Goal: Find specific page/section: Find specific page/section

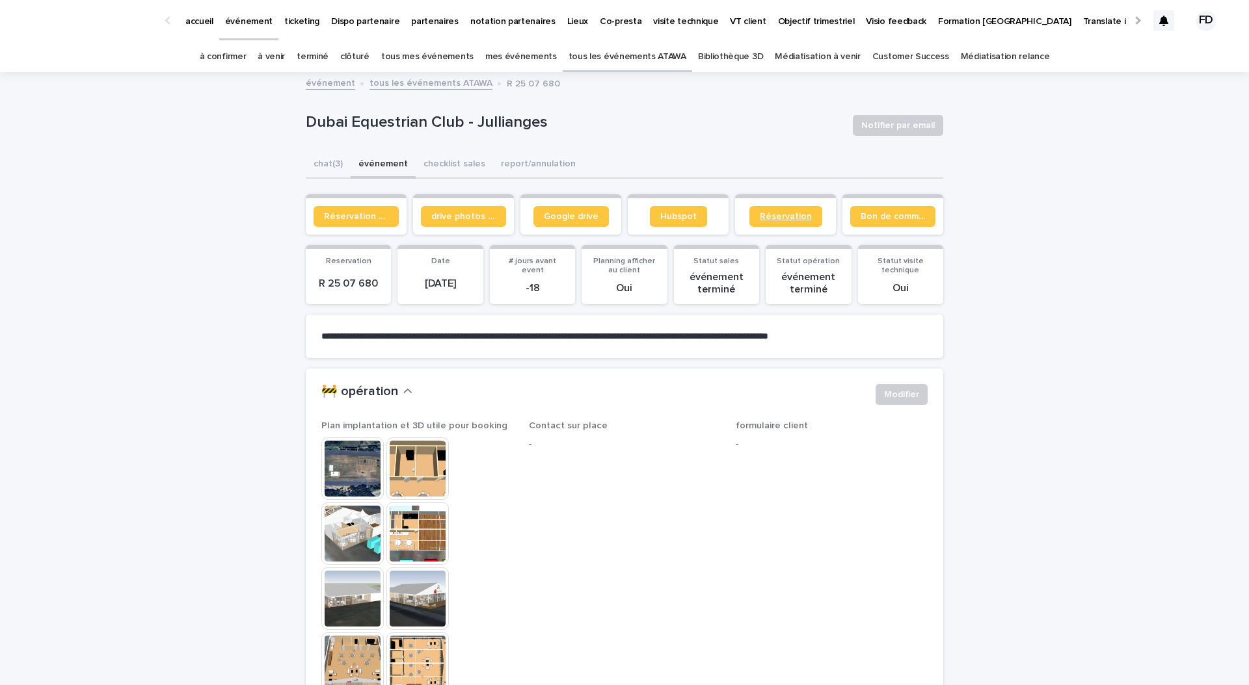
click at [780, 220] on span "Réservation" at bounding box center [786, 216] width 52 height 9
click at [1163, 23] on icon at bounding box center [1163, 21] width 9 height 10
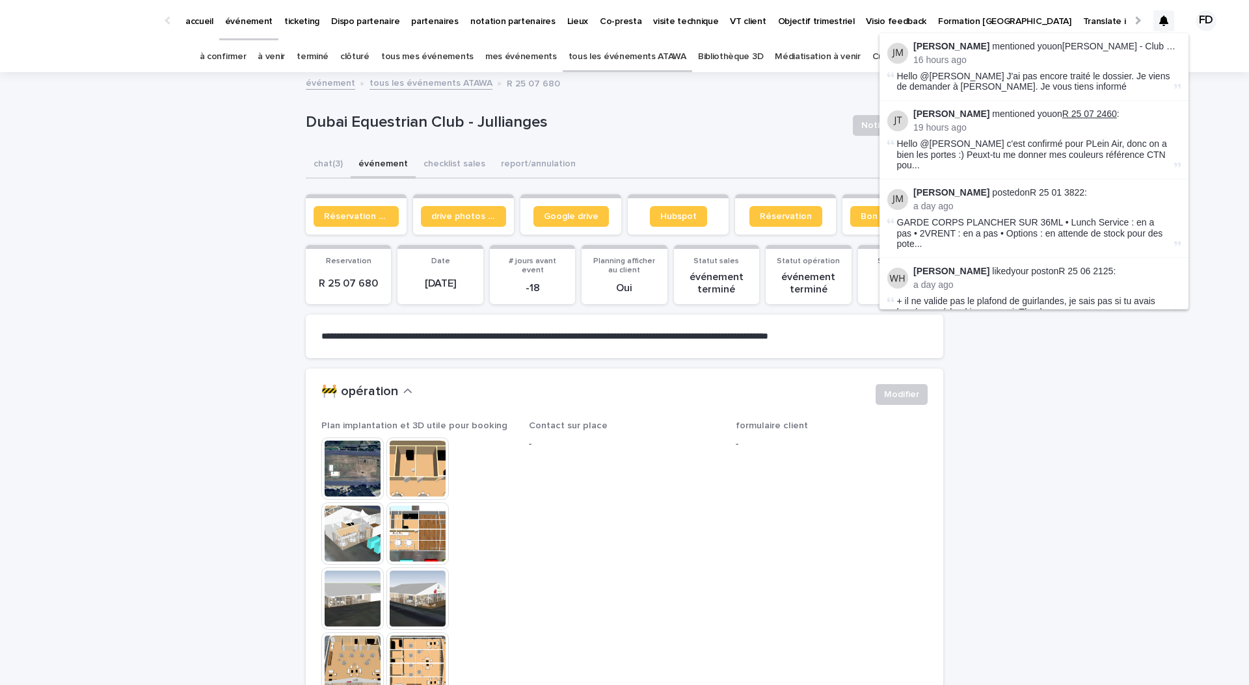
click at [1070, 109] on link "R 25 07 2460" at bounding box center [1089, 114] width 55 height 10
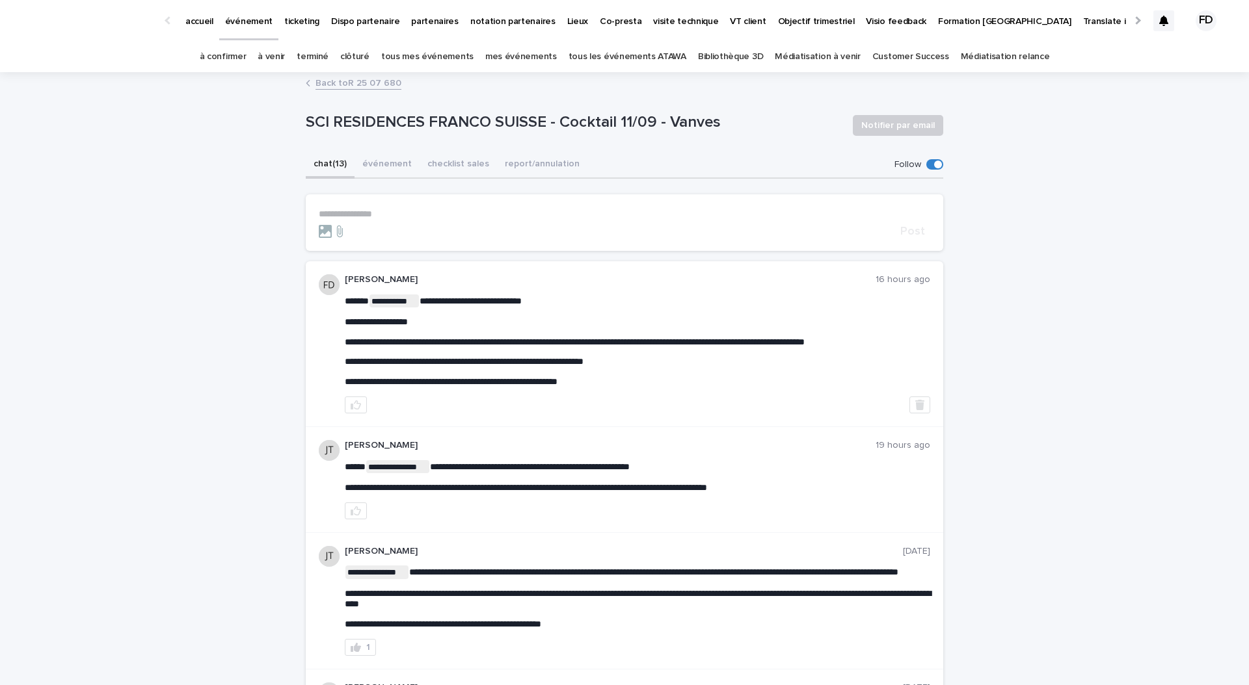
click at [402, 349] on div "**********" at bounding box center [637, 341] width 585 height 93
click at [200, 18] on p "accueil" at bounding box center [199, 13] width 28 height 27
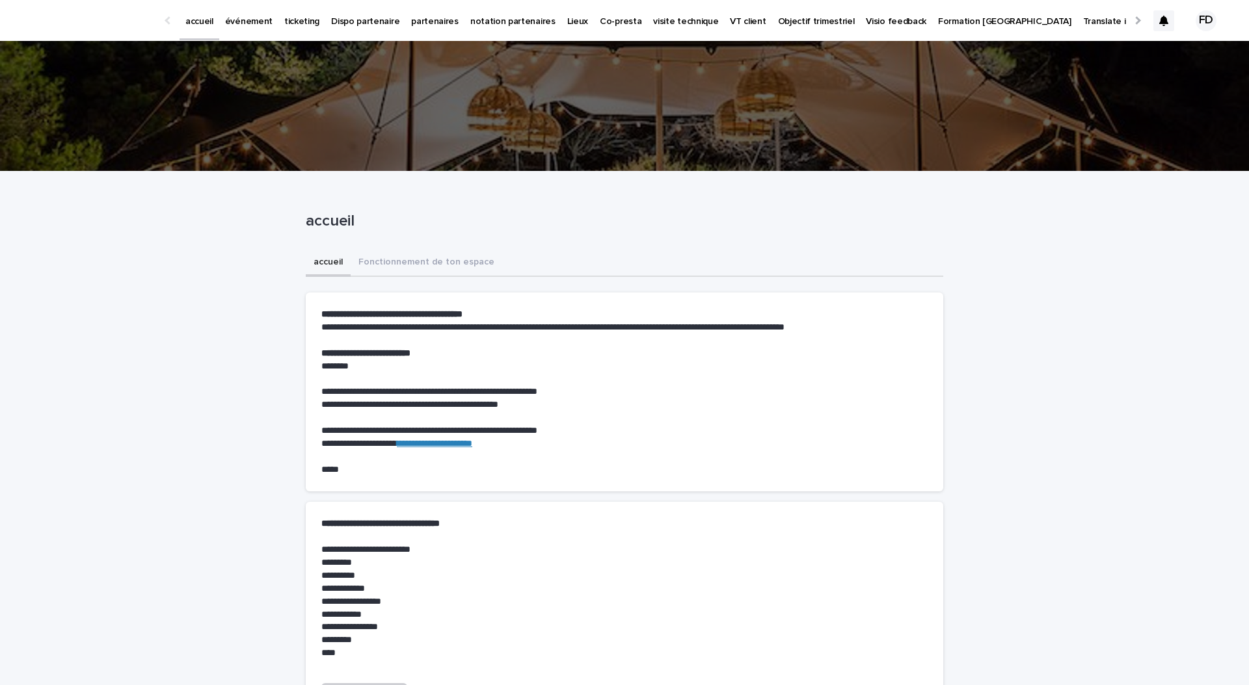
click at [249, 23] on p "événement" at bounding box center [248, 13] width 47 height 27
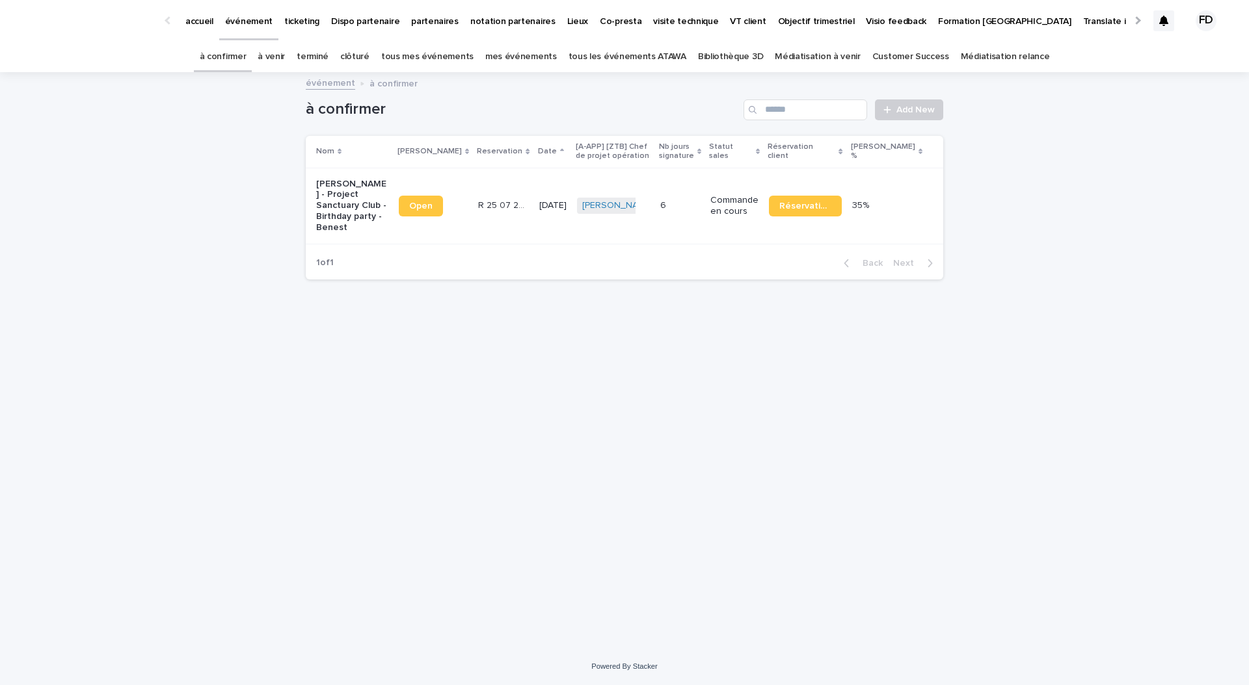
click at [293, 28] on link "ticketing" at bounding box center [301, 20] width 47 height 40
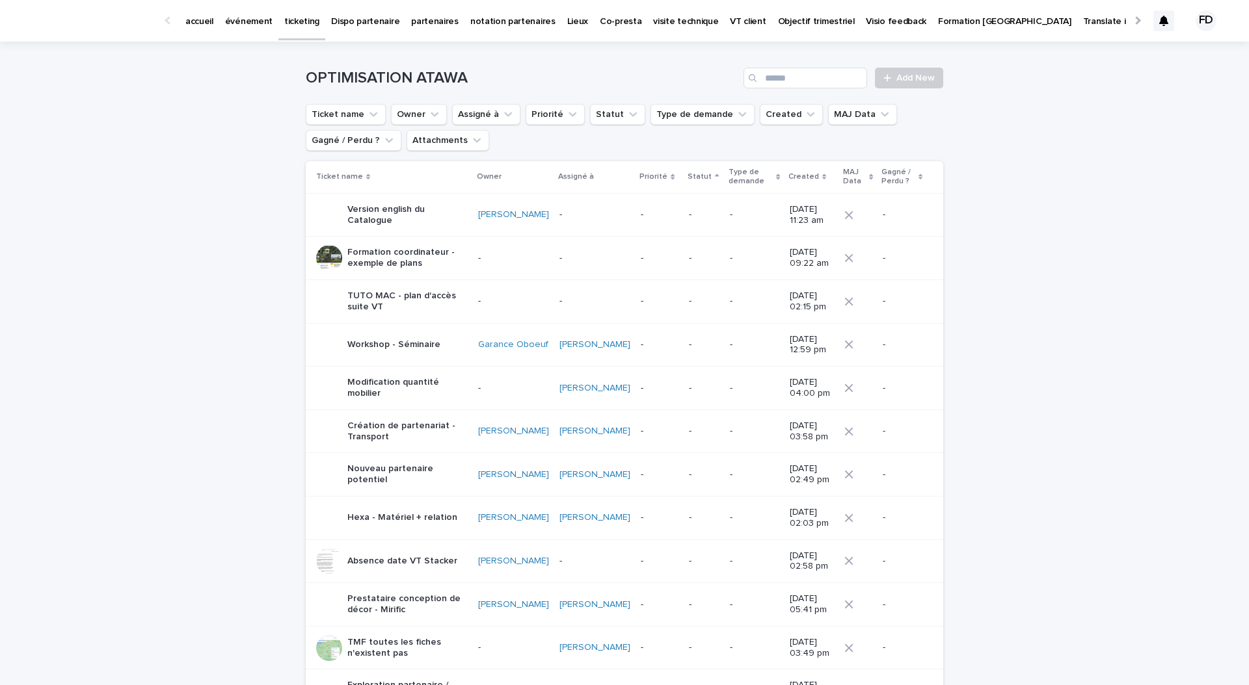
click at [200, 25] on p "accueil" at bounding box center [199, 13] width 28 height 27
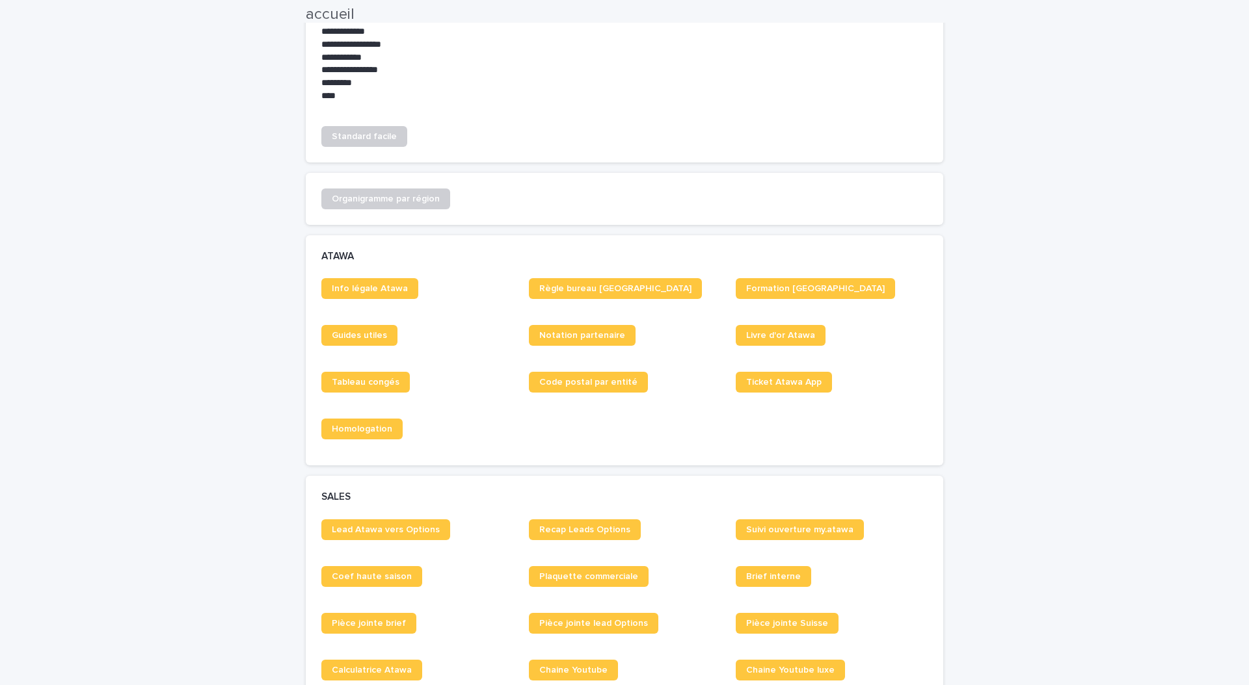
scroll to position [559, 0]
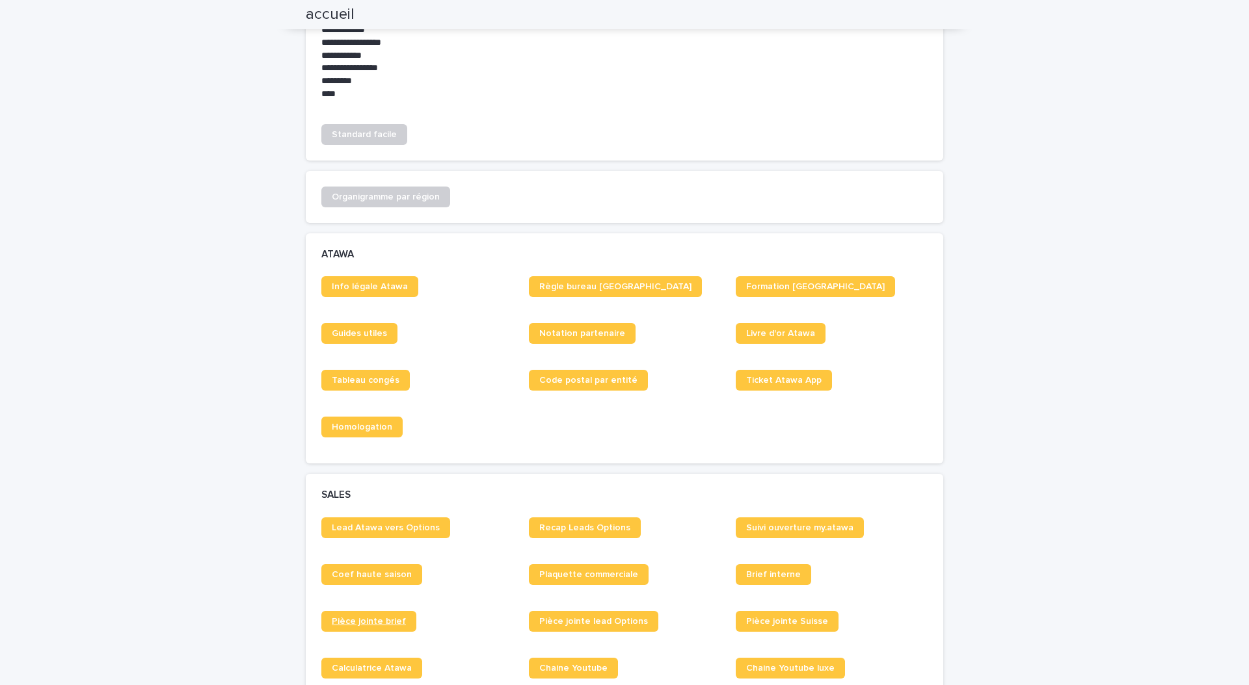
click at [367, 624] on span "Pièce jointe brief" at bounding box center [369, 621] width 74 height 9
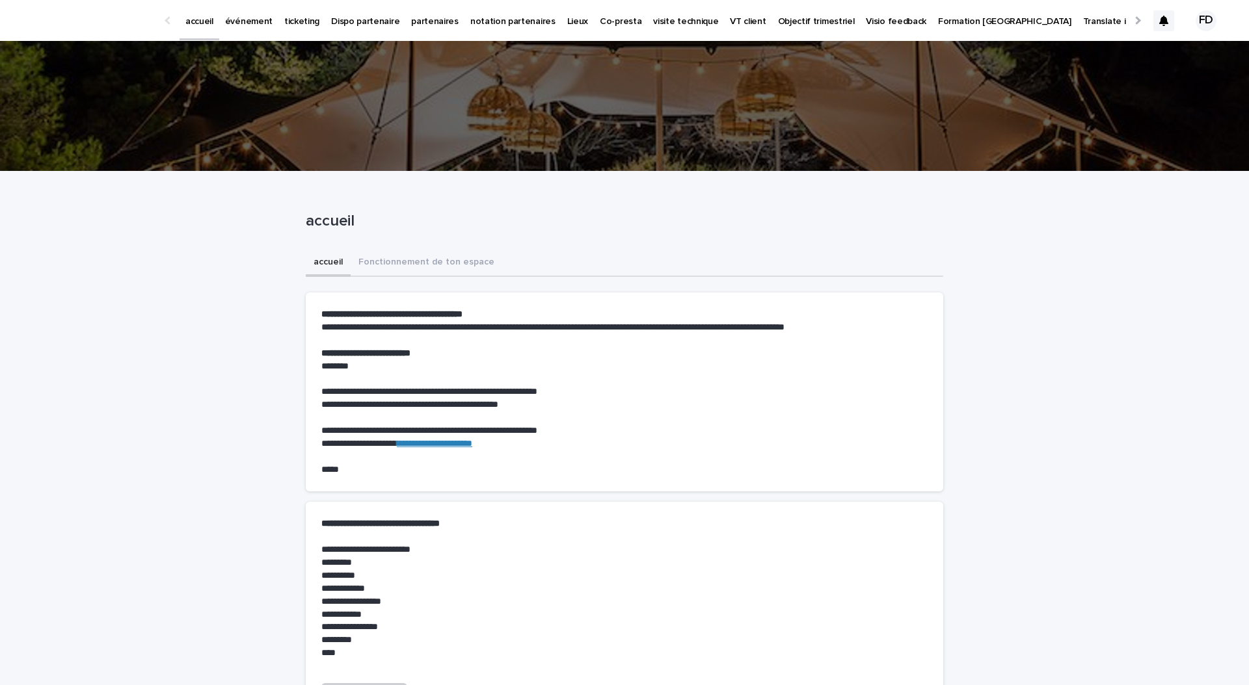
click at [233, 20] on p "événement" at bounding box center [248, 13] width 47 height 27
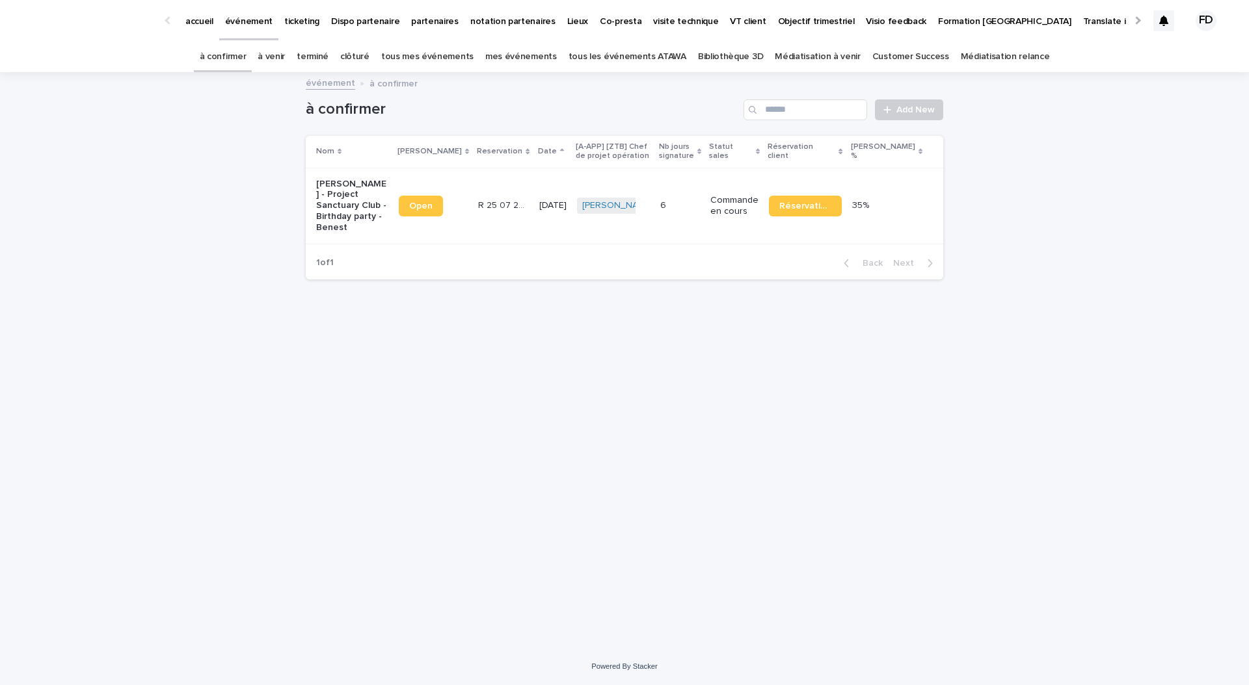
click at [285, 57] on link "à venir" at bounding box center [271, 57] width 27 height 31
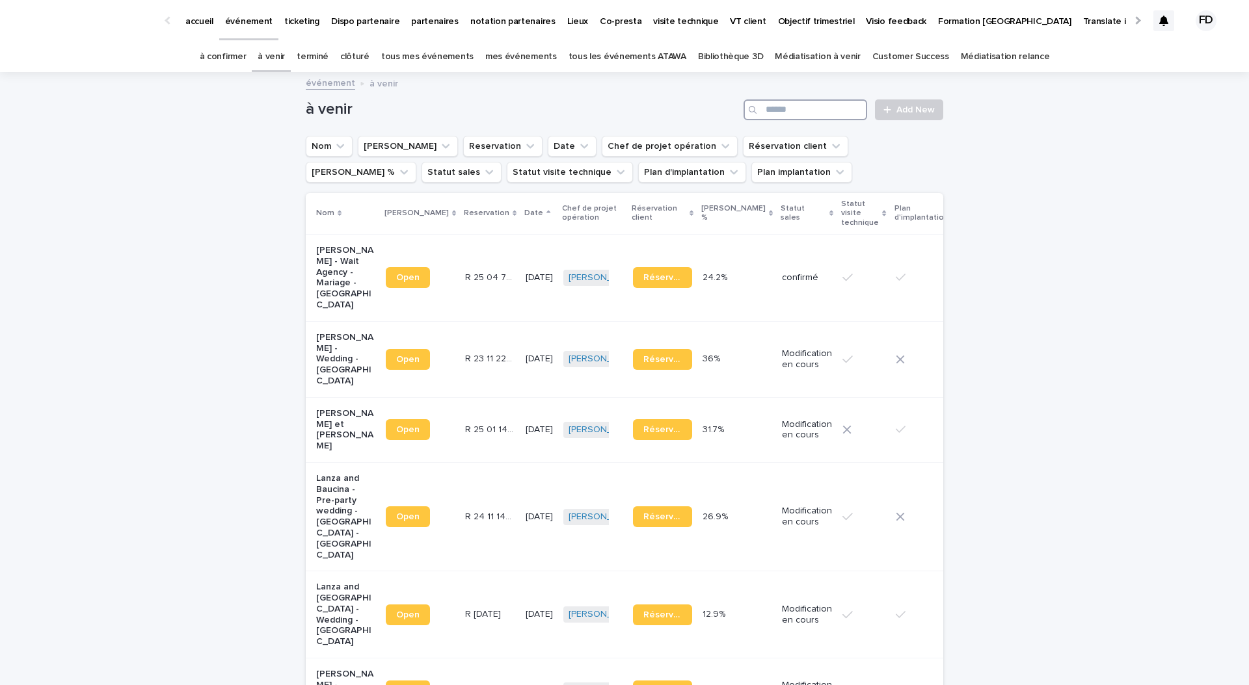
click at [848, 111] on input "Search" at bounding box center [805, 109] width 124 height 21
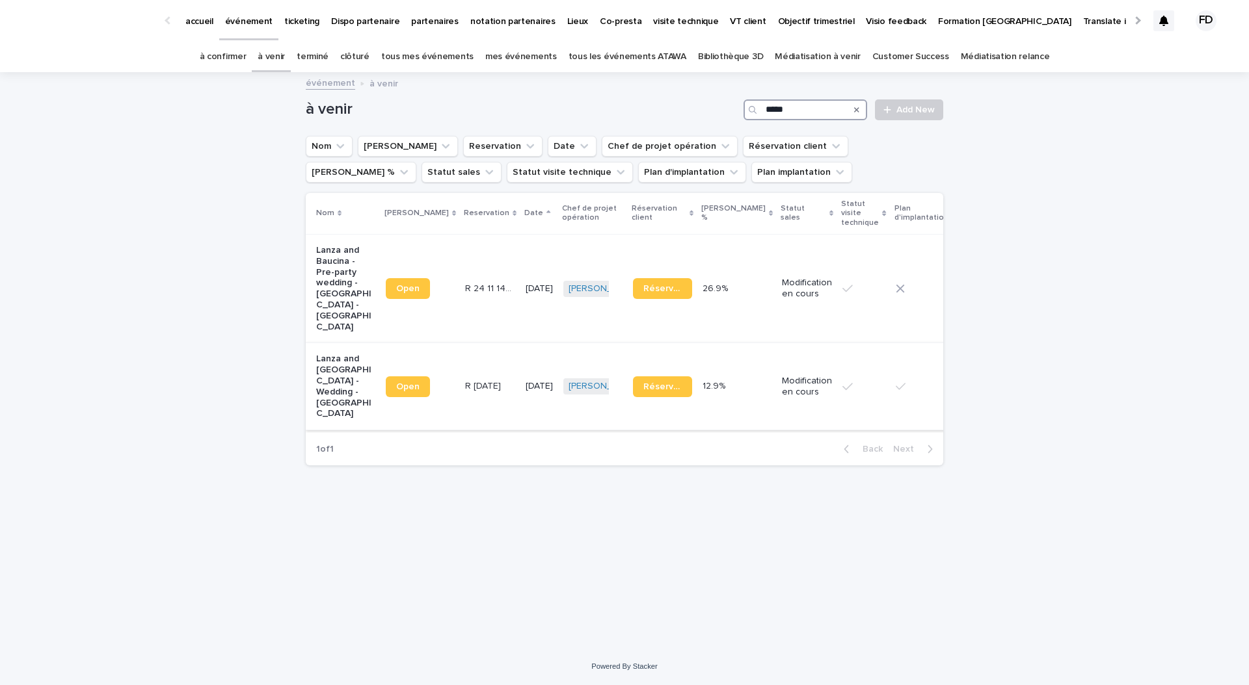
type input "*****"
click at [476, 361] on td "R 24 12 2052 R 24 12 2052" at bounding box center [490, 386] width 60 height 87
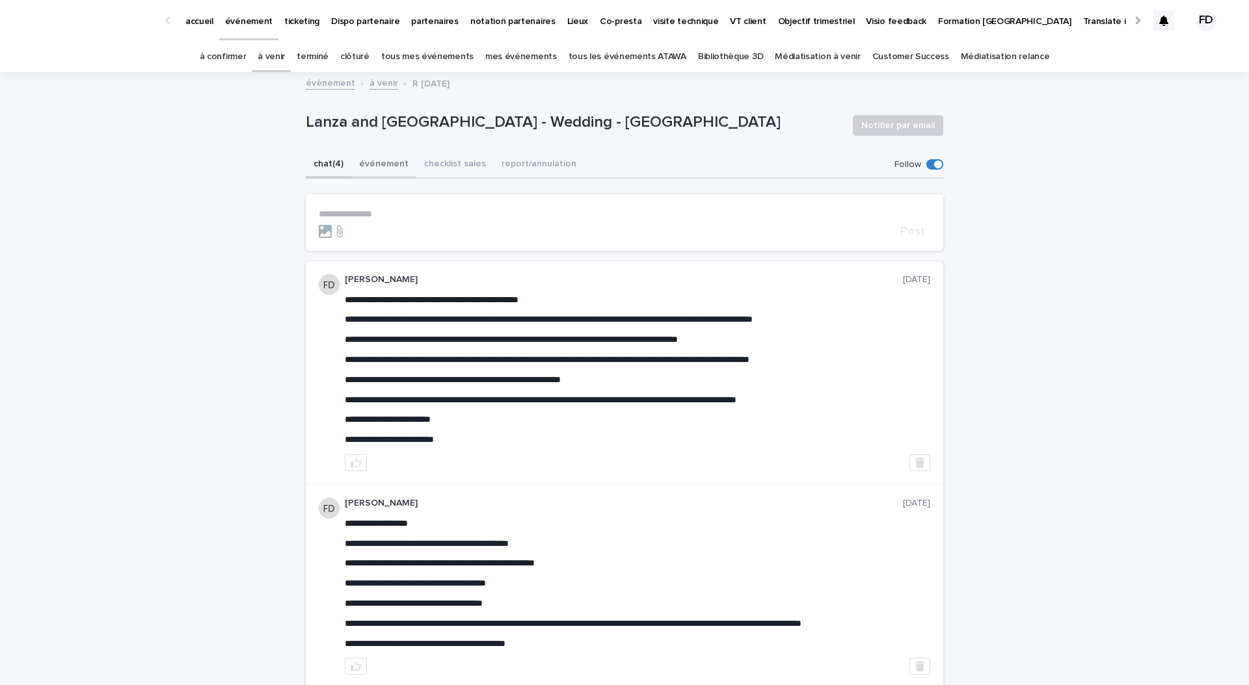
click at [380, 172] on button "événement" at bounding box center [383, 165] width 65 height 27
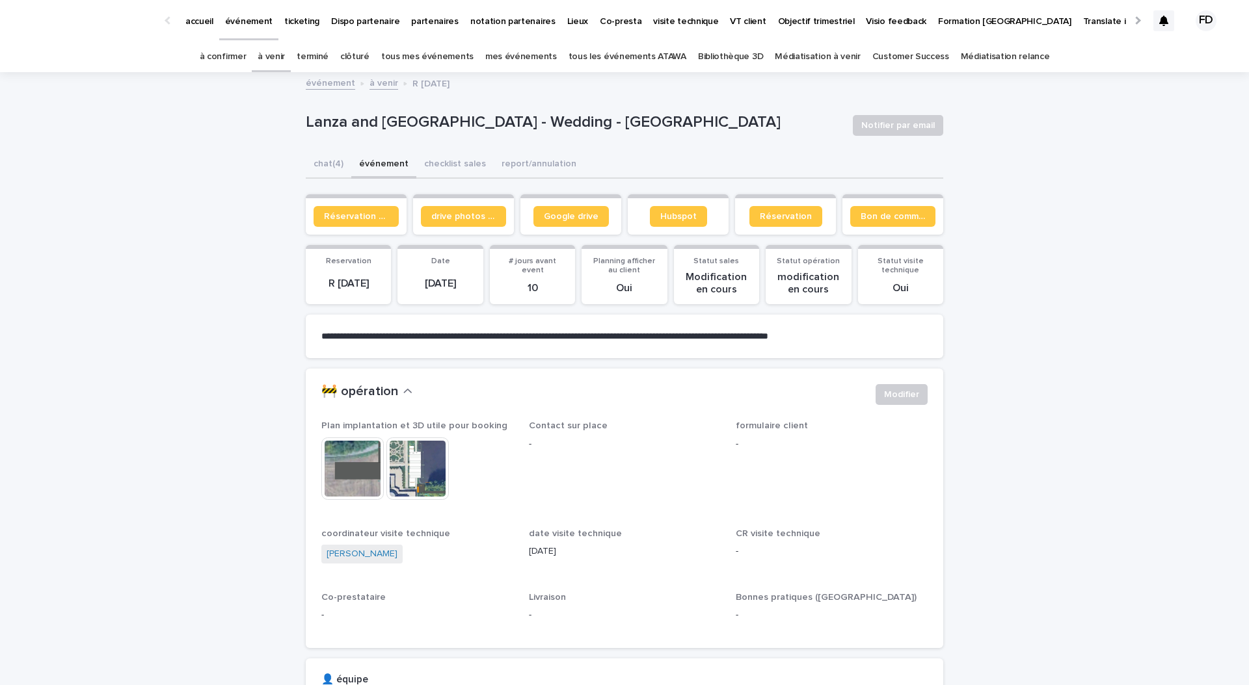
click at [364, 466] on img at bounding box center [352, 469] width 62 height 62
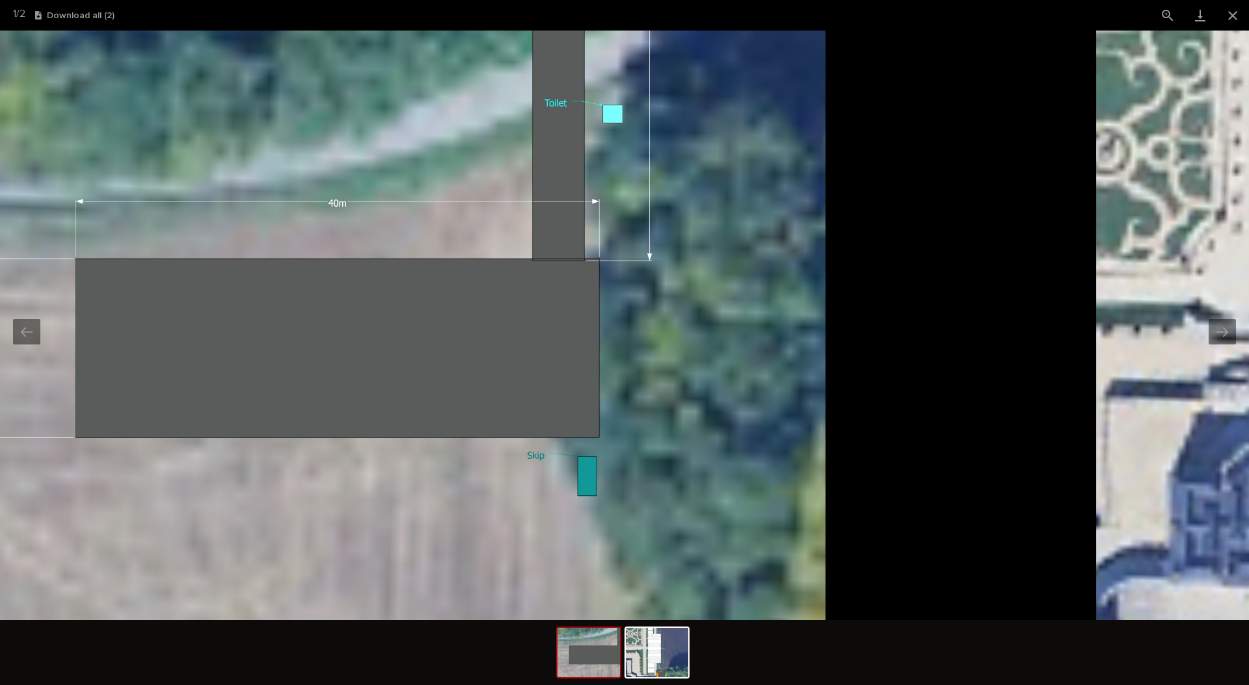
click at [461, 167] on img at bounding box center [261, 326] width 1130 height 590
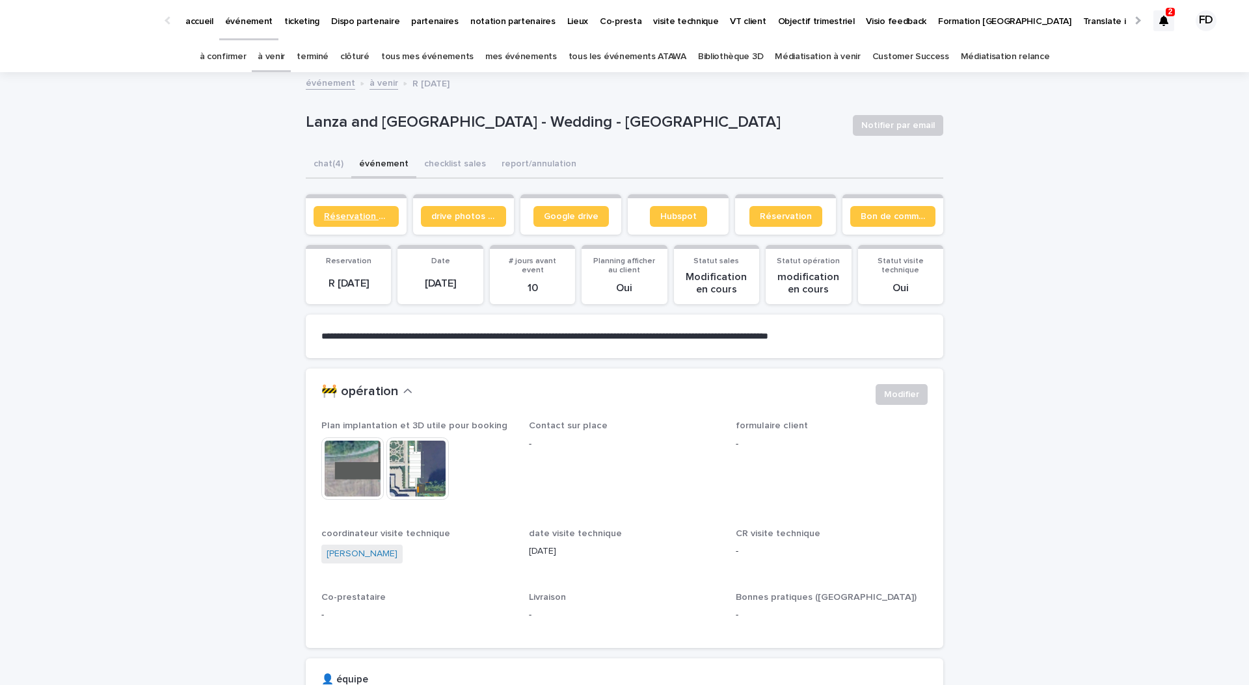
click at [378, 217] on span "Réservation client" at bounding box center [356, 216] width 64 height 9
click at [1174, 16] on div "2 FD" at bounding box center [1188, 20] width 70 height 55
click at [1170, 17] on div at bounding box center [1163, 20] width 21 height 21
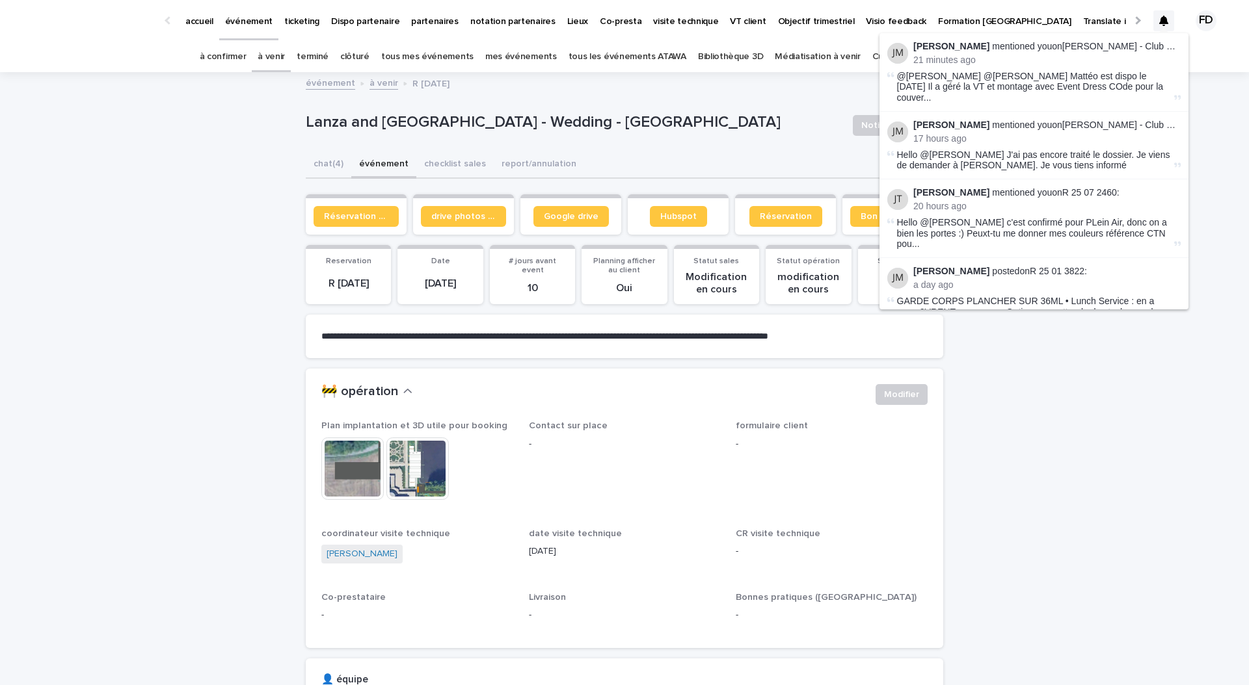
click at [285, 57] on link "à venir" at bounding box center [271, 57] width 27 height 31
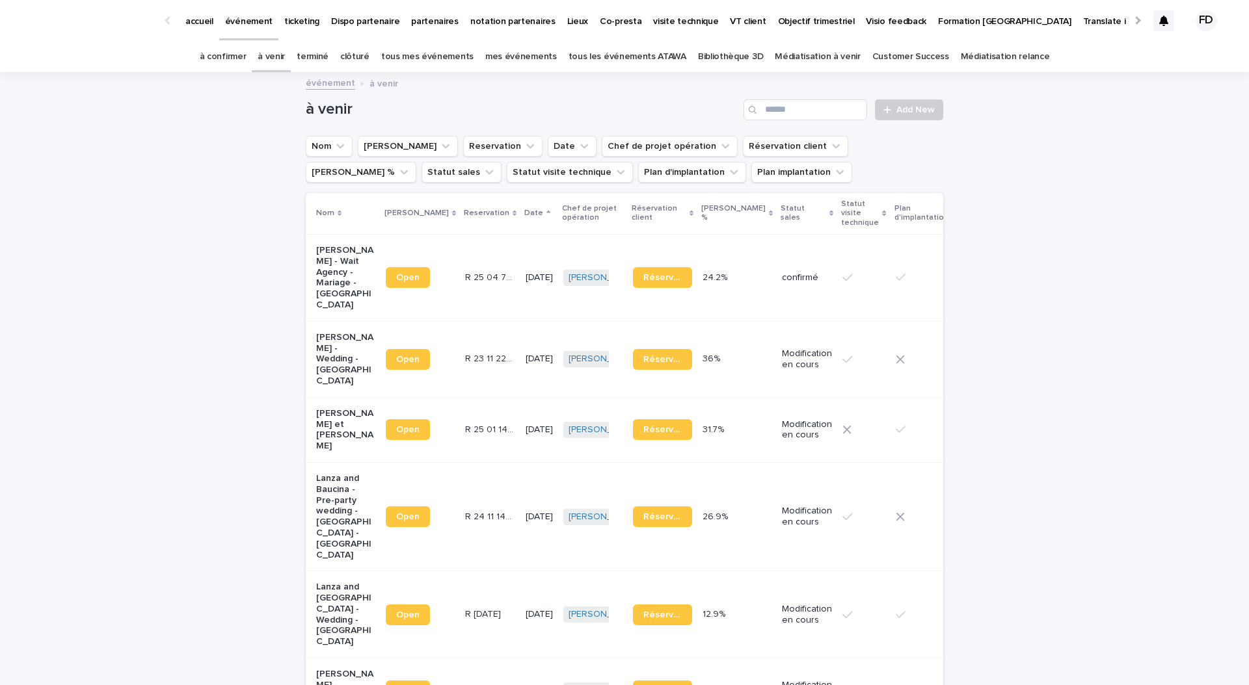
click at [432, 22] on p "partenaires" at bounding box center [434, 13] width 47 height 27
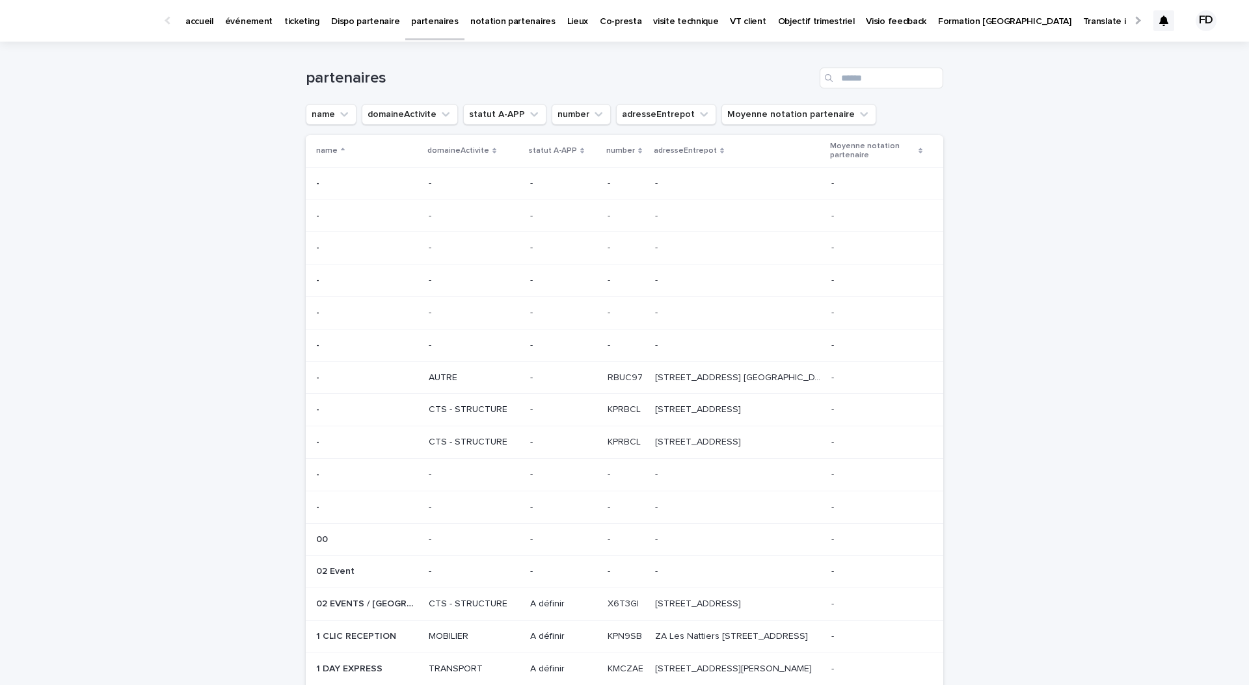
click at [866, 90] on div "partenaires" at bounding box center [624, 73] width 637 height 62
click at [865, 79] on input "Search" at bounding box center [881, 78] width 124 height 21
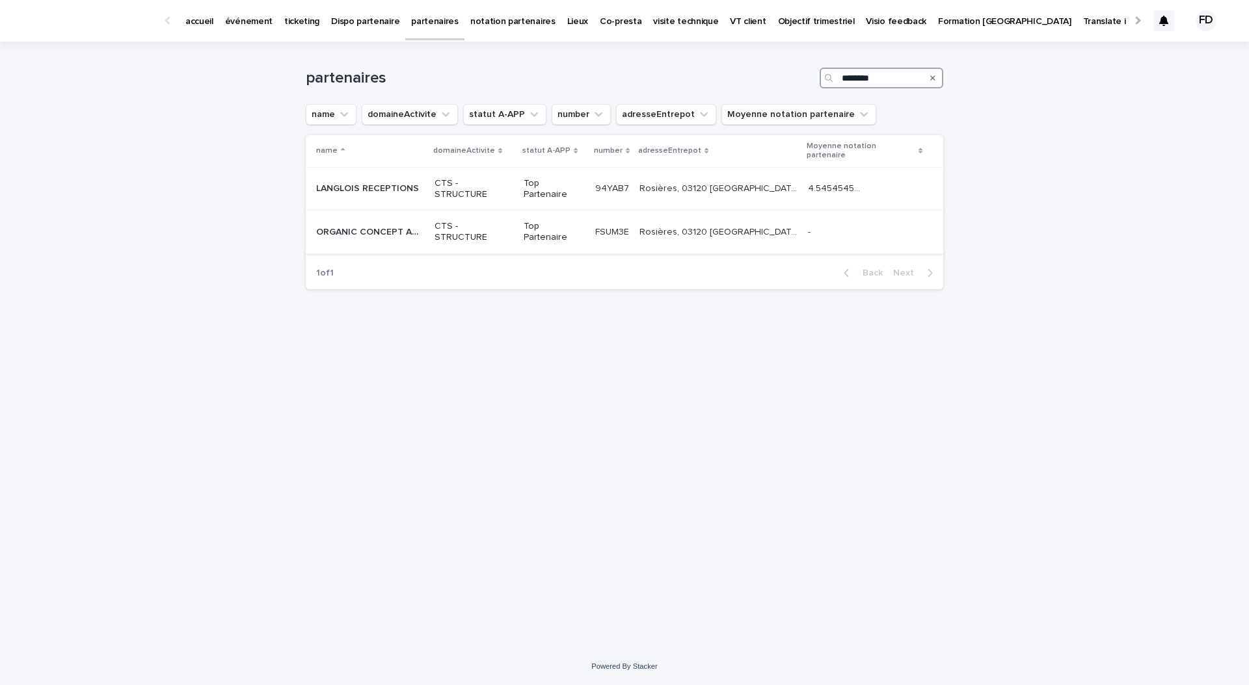
type input "********"
click at [491, 221] on p "CTS - STRUCTURE" at bounding box center [473, 232] width 78 height 22
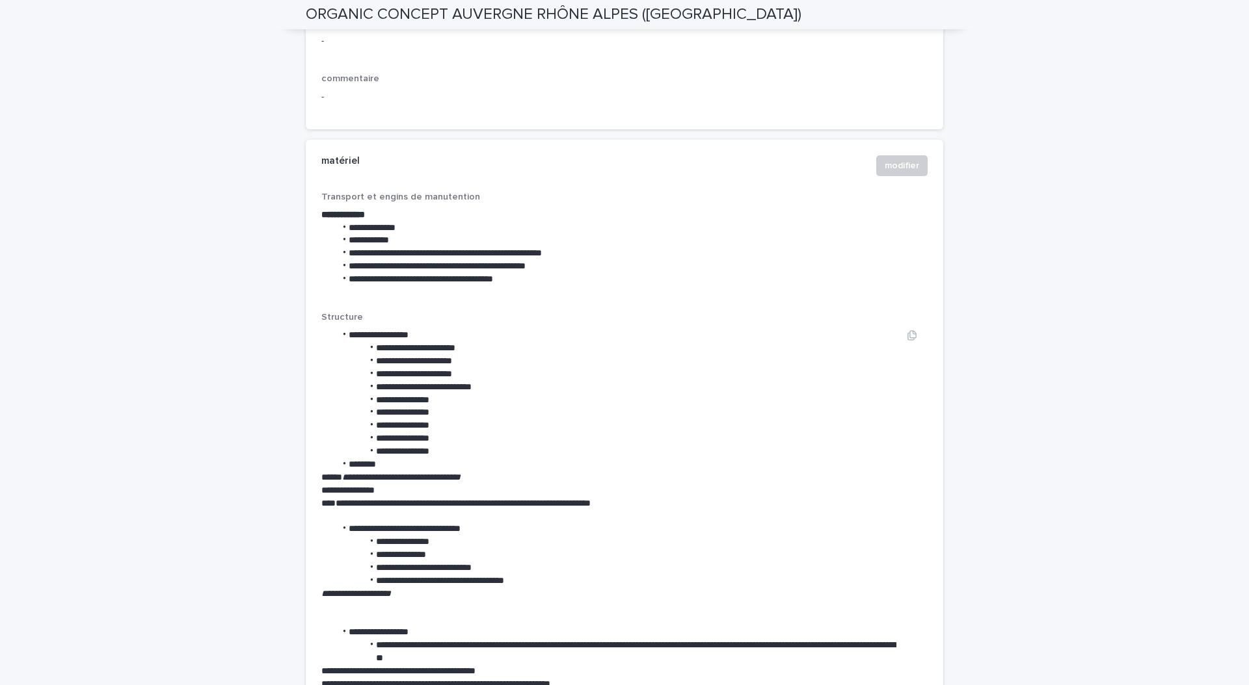
scroll to position [1599, 0]
